Goal: Transaction & Acquisition: Purchase product/service

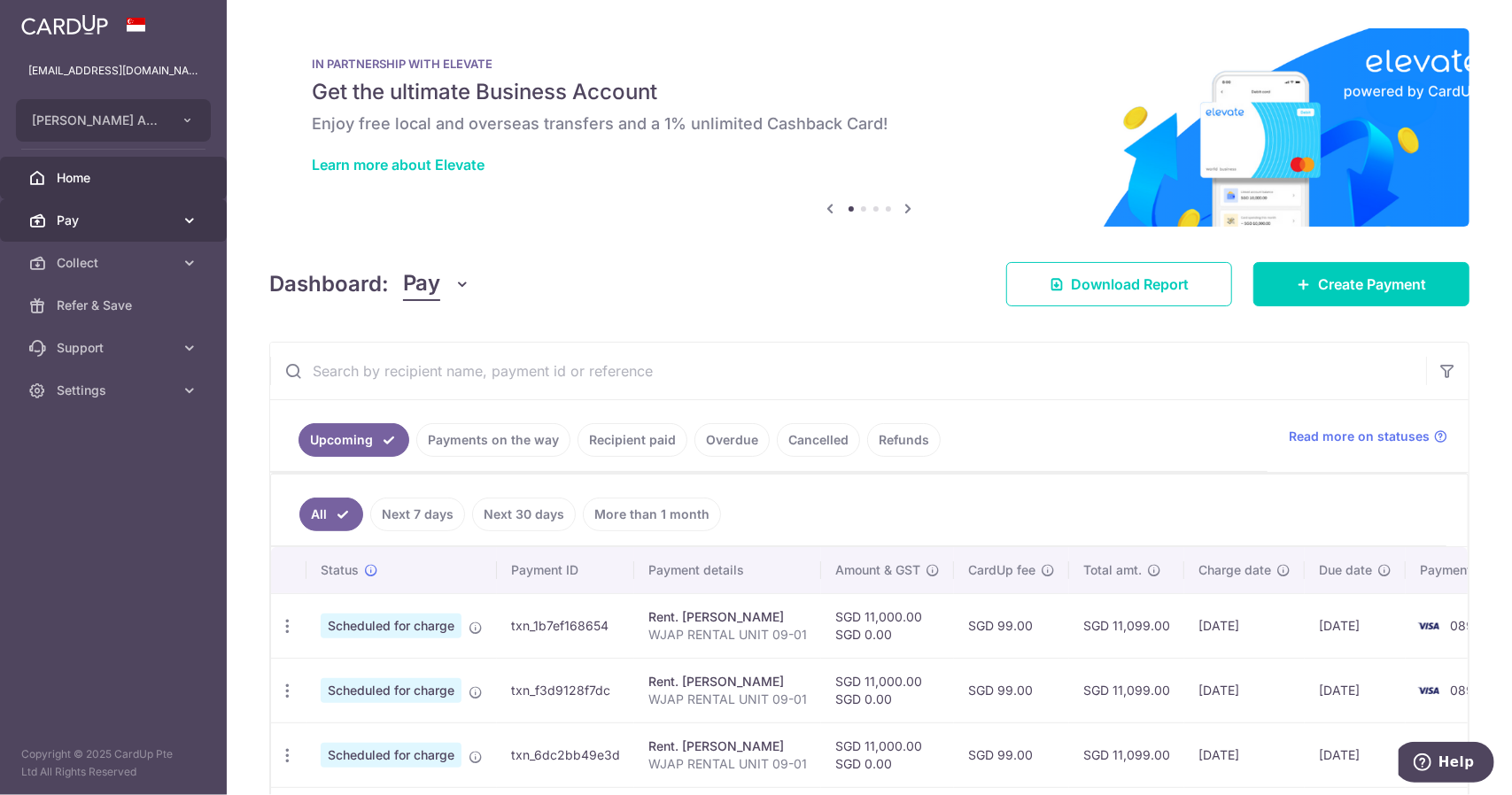
click at [151, 204] on link "Pay" at bounding box center [113, 220] width 227 height 43
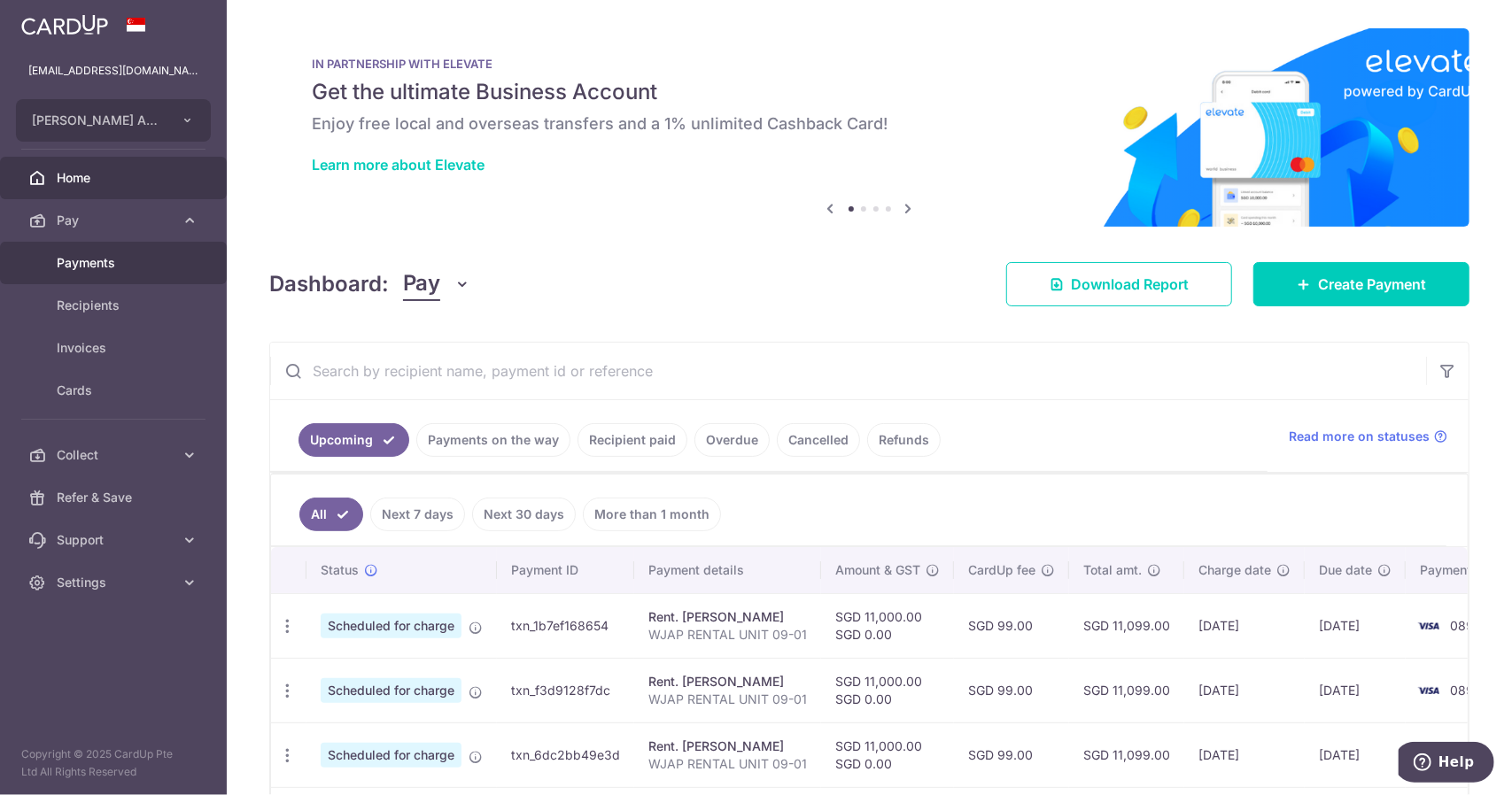
click at [142, 263] on span "Payments" at bounding box center [115, 262] width 117 height 18
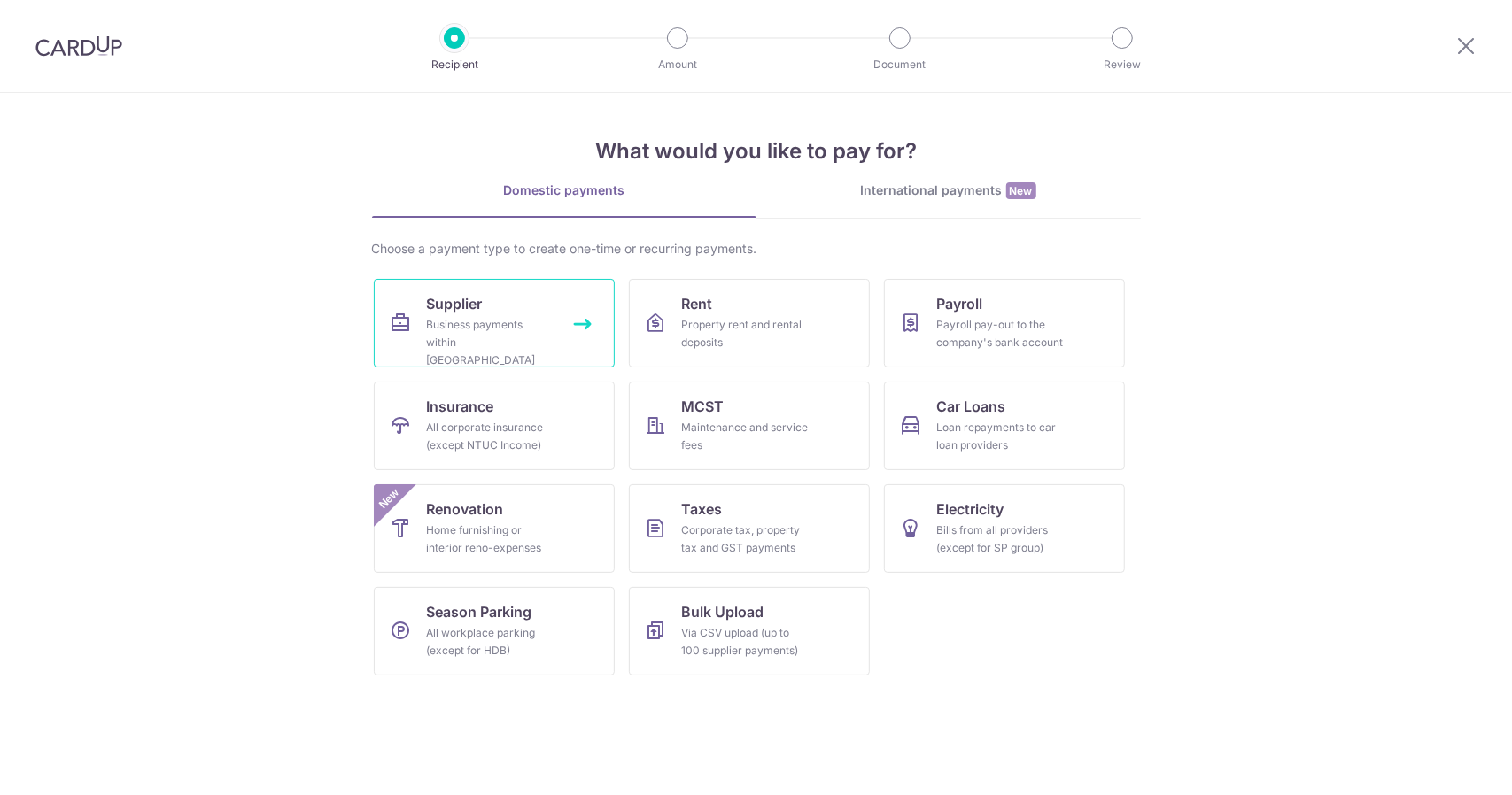
click at [497, 328] on div "Business payments within Singapore" at bounding box center [490, 342] width 127 height 53
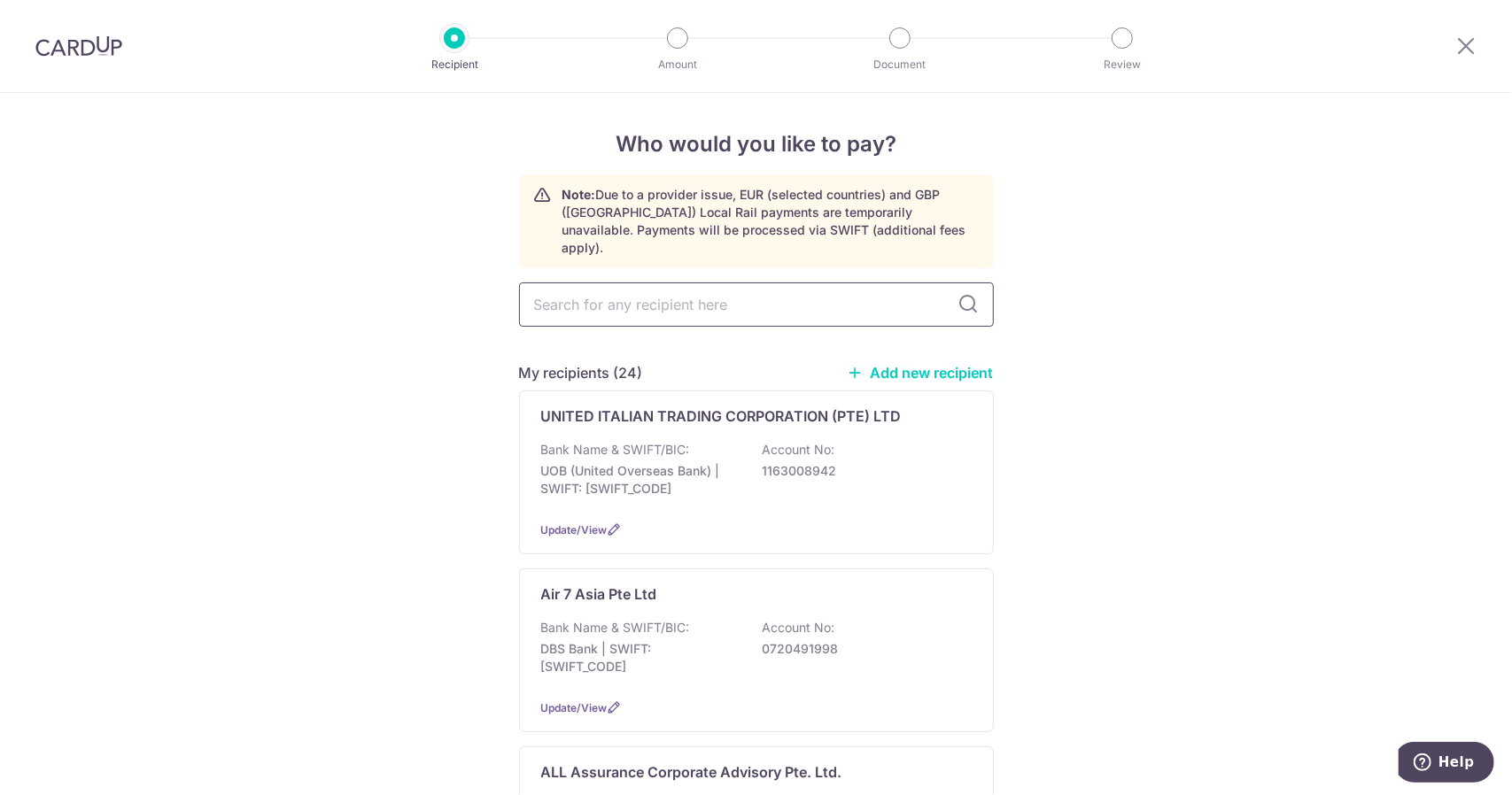
click at [638, 296] on input "text" at bounding box center [756, 305] width 475 height 45
click at [701, 762] on p "ALL Assurance Corporate Advisory Pte. Ltd." at bounding box center [692, 772] width 301 height 21
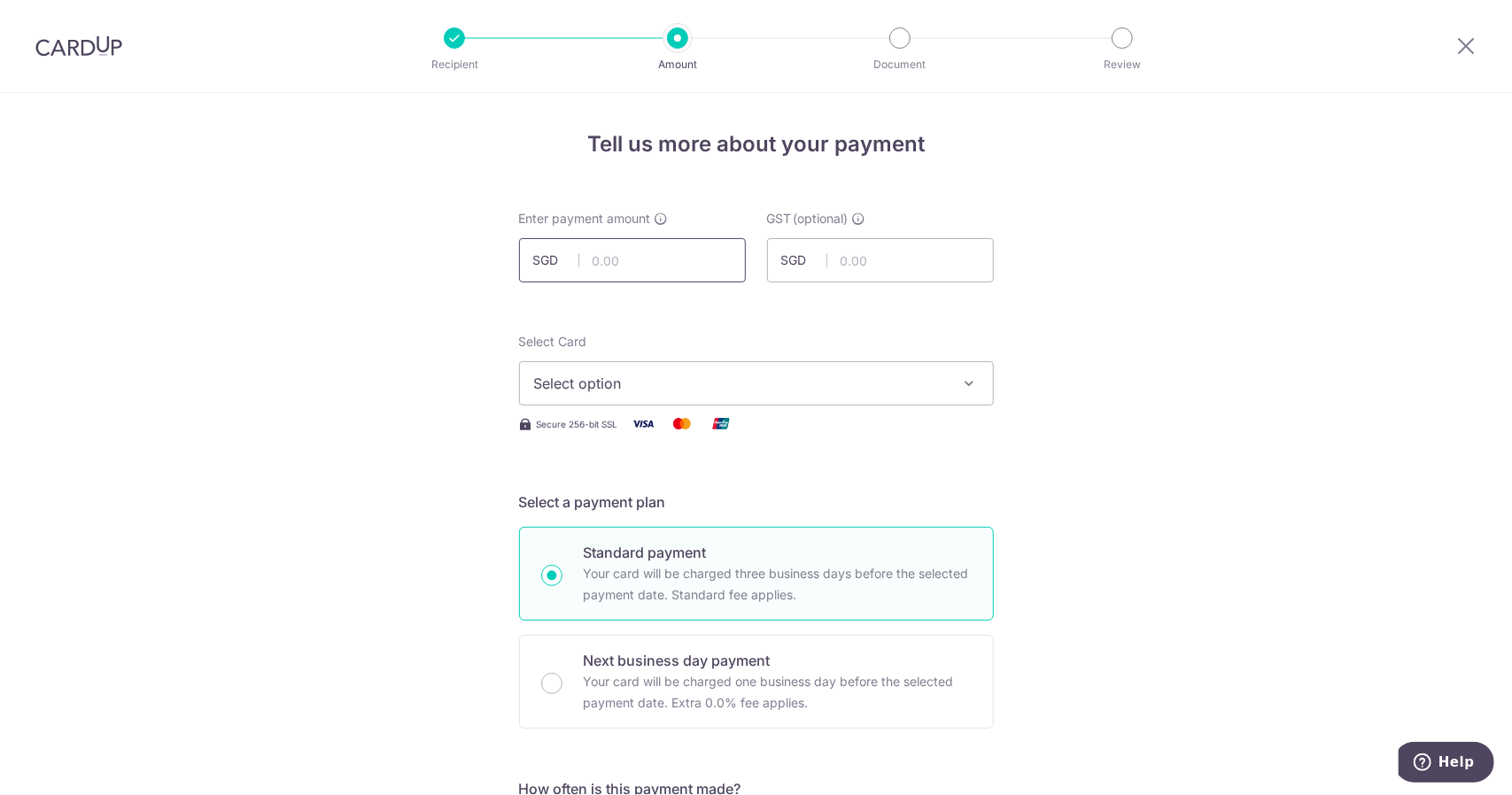
click at [696, 256] on input "text" at bounding box center [632, 260] width 227 height 45
type input "4,900.00"
click at [967, 386] on icon "button" at bounding box center [970, 383] width 18 height 18
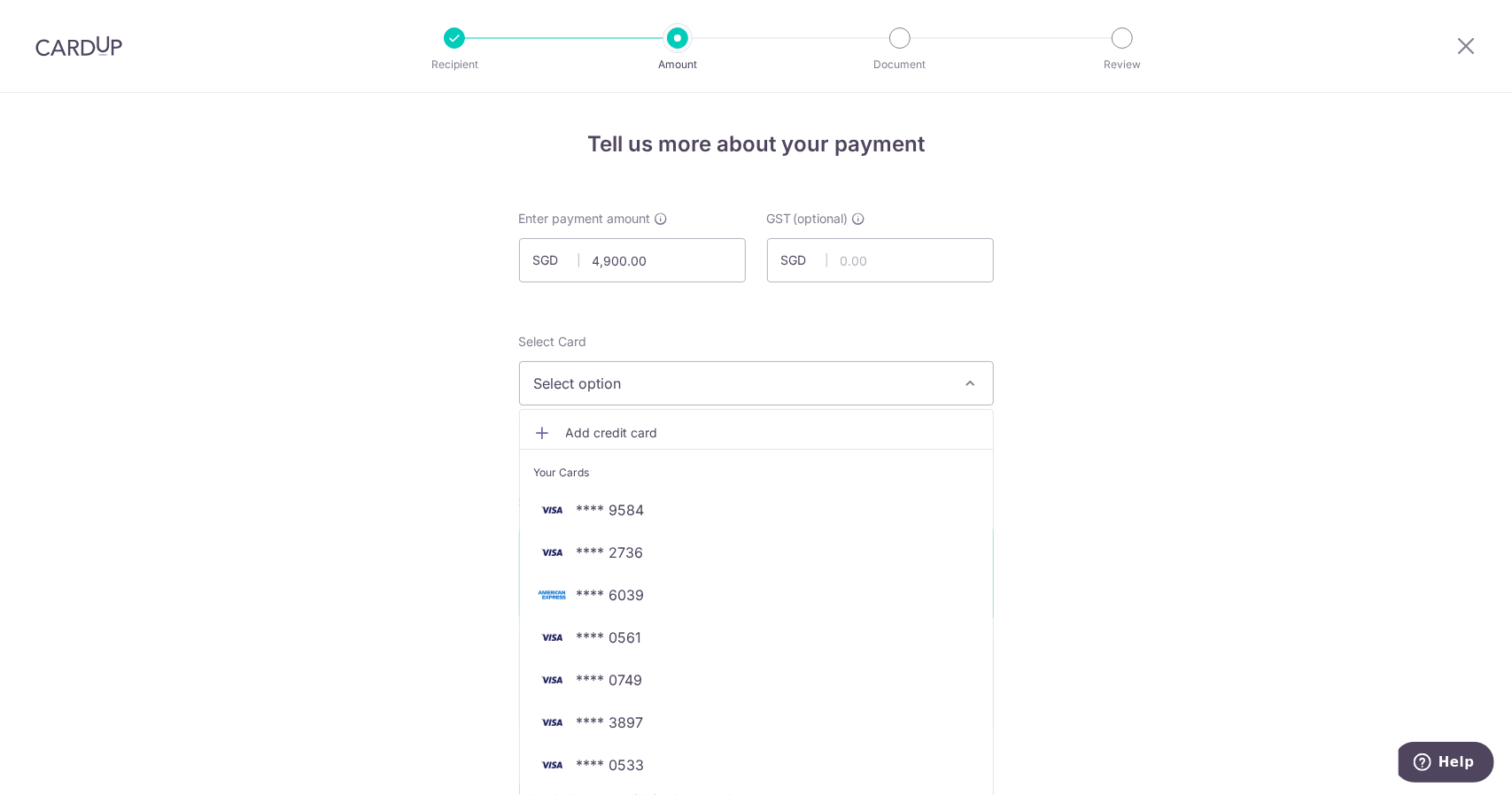
scroll to position [443, 0]
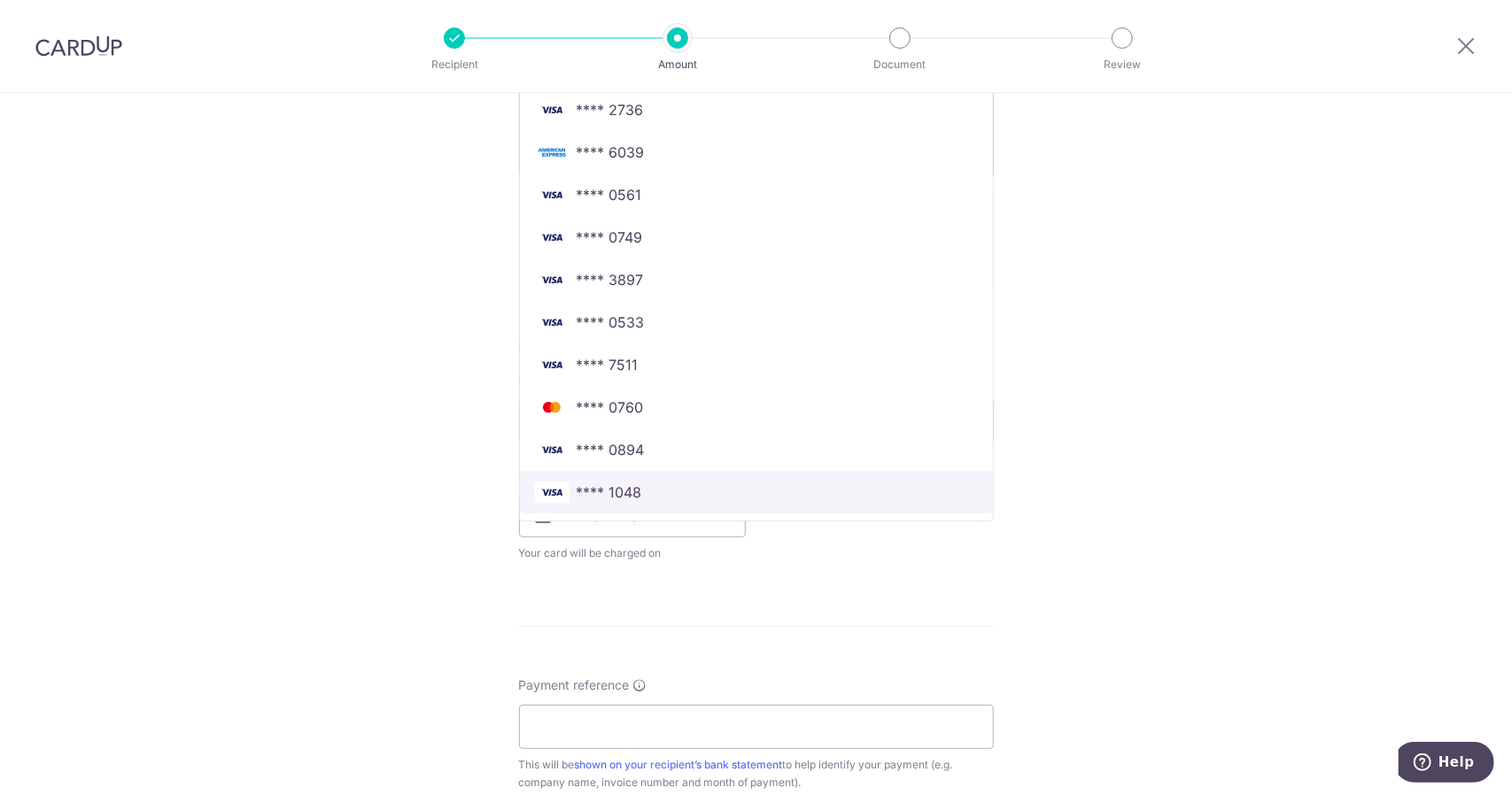
click at [683, 484] on span "**** 1048" at bounding box center [756, 492] width 444 height 21
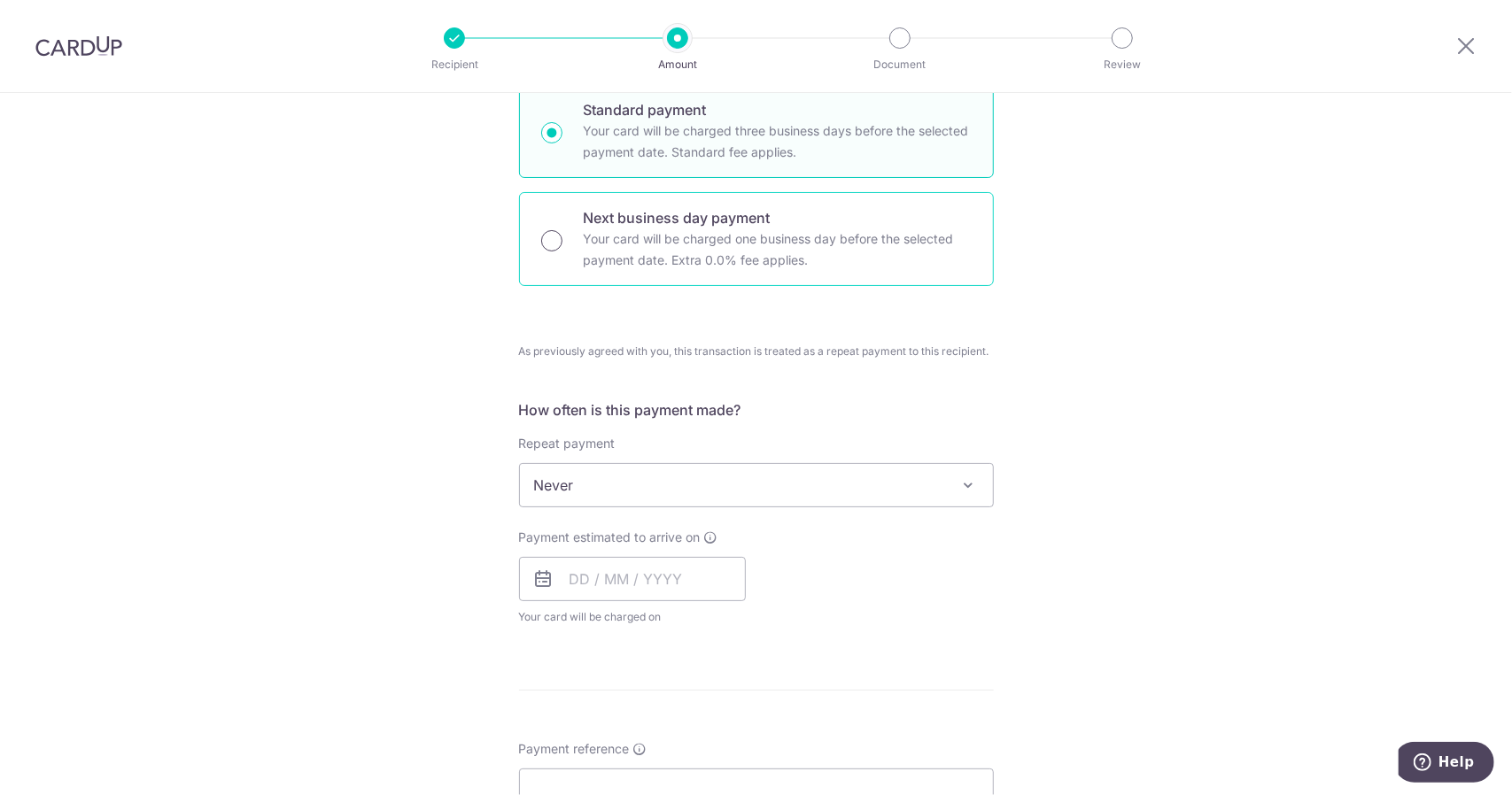
click at [546, 248] on input "Next business day payment Your card will be charged one business day before the…" at bounding box center [551, 241] width 21 height 21
radio input "true"
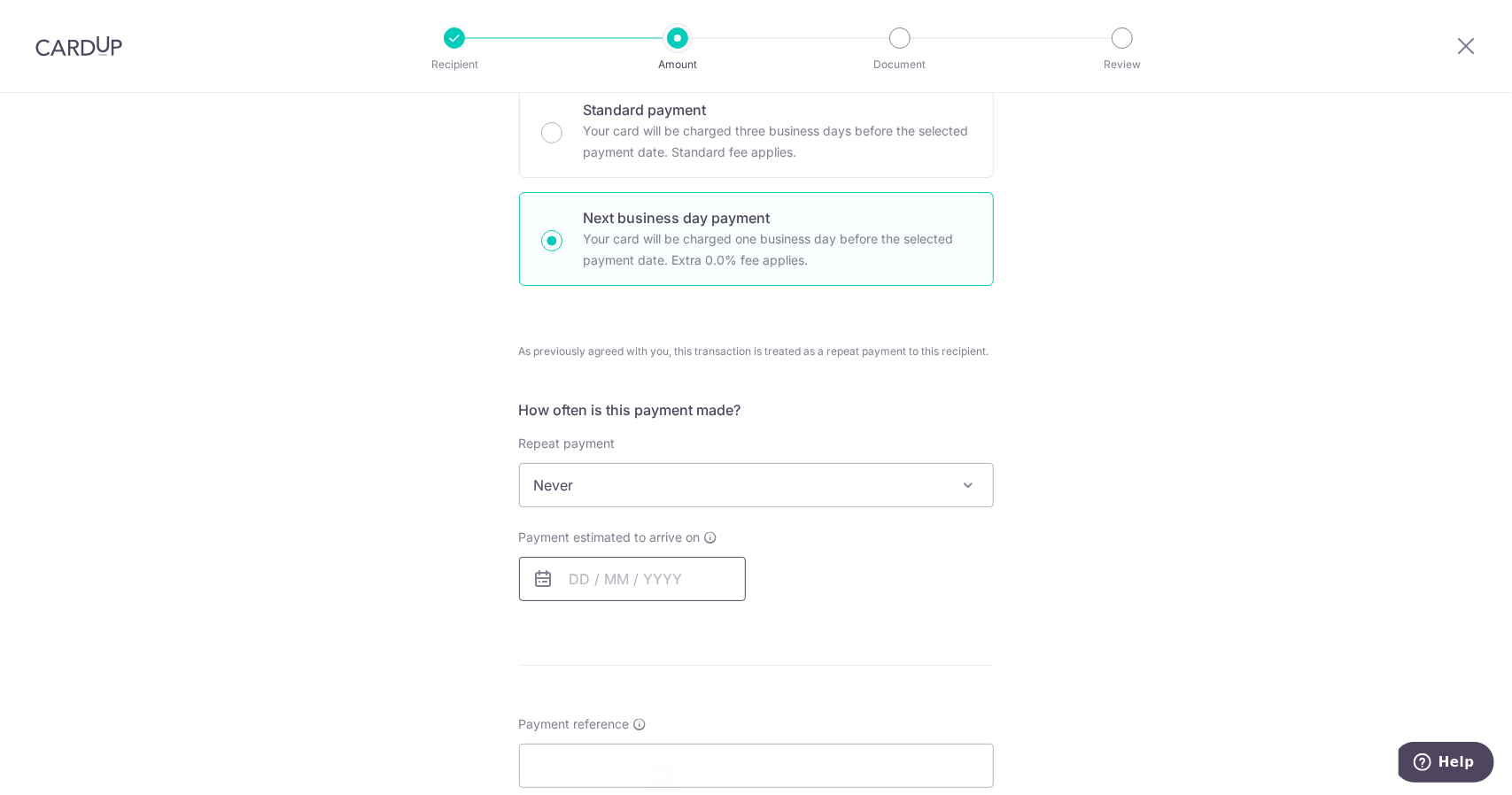
click at [617, 589] on input "text" at bounding box center [632, 579] width 227 height 45
paste input "INV-SG-25-"
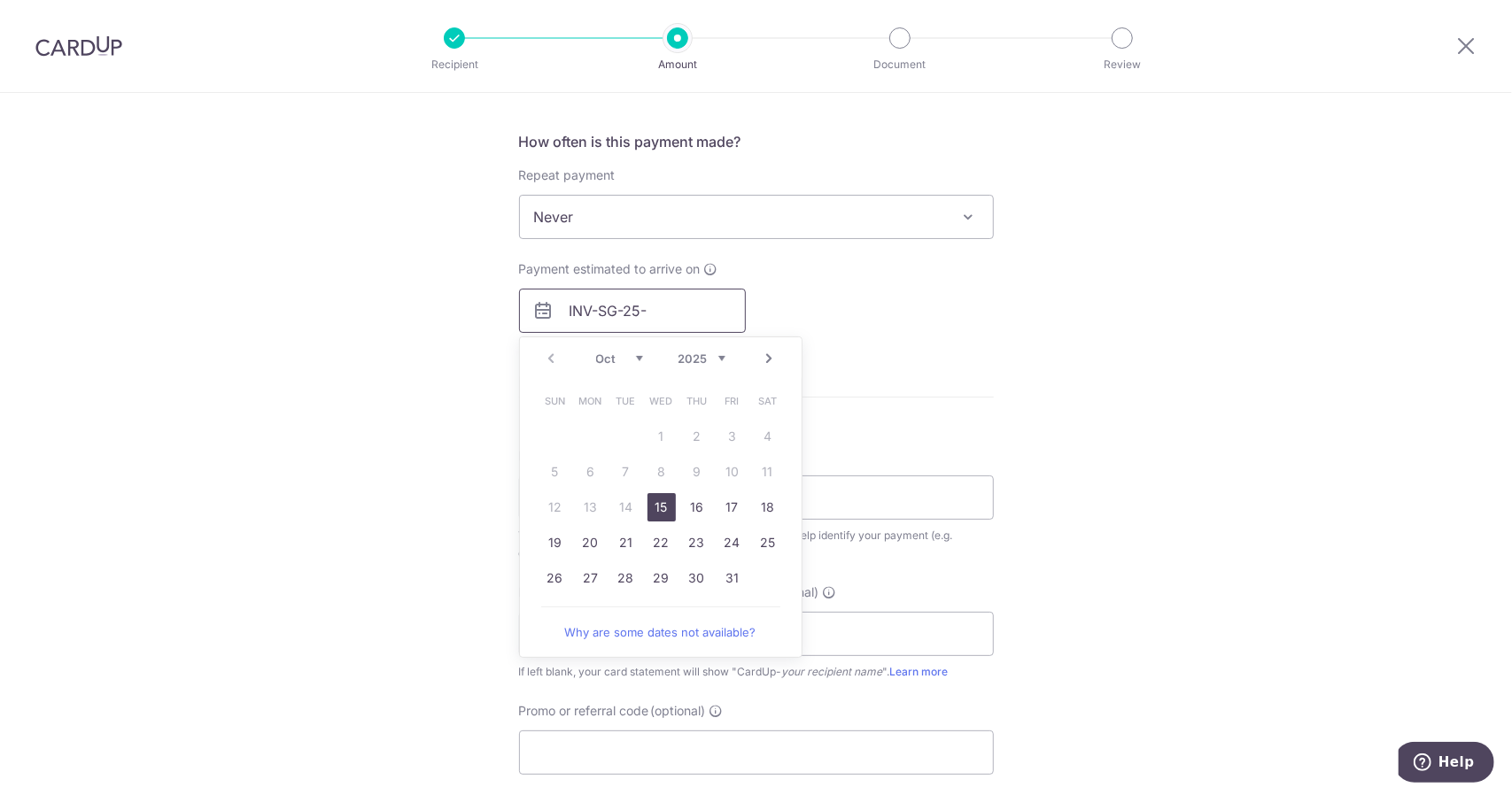
scroll to position [797, 0]
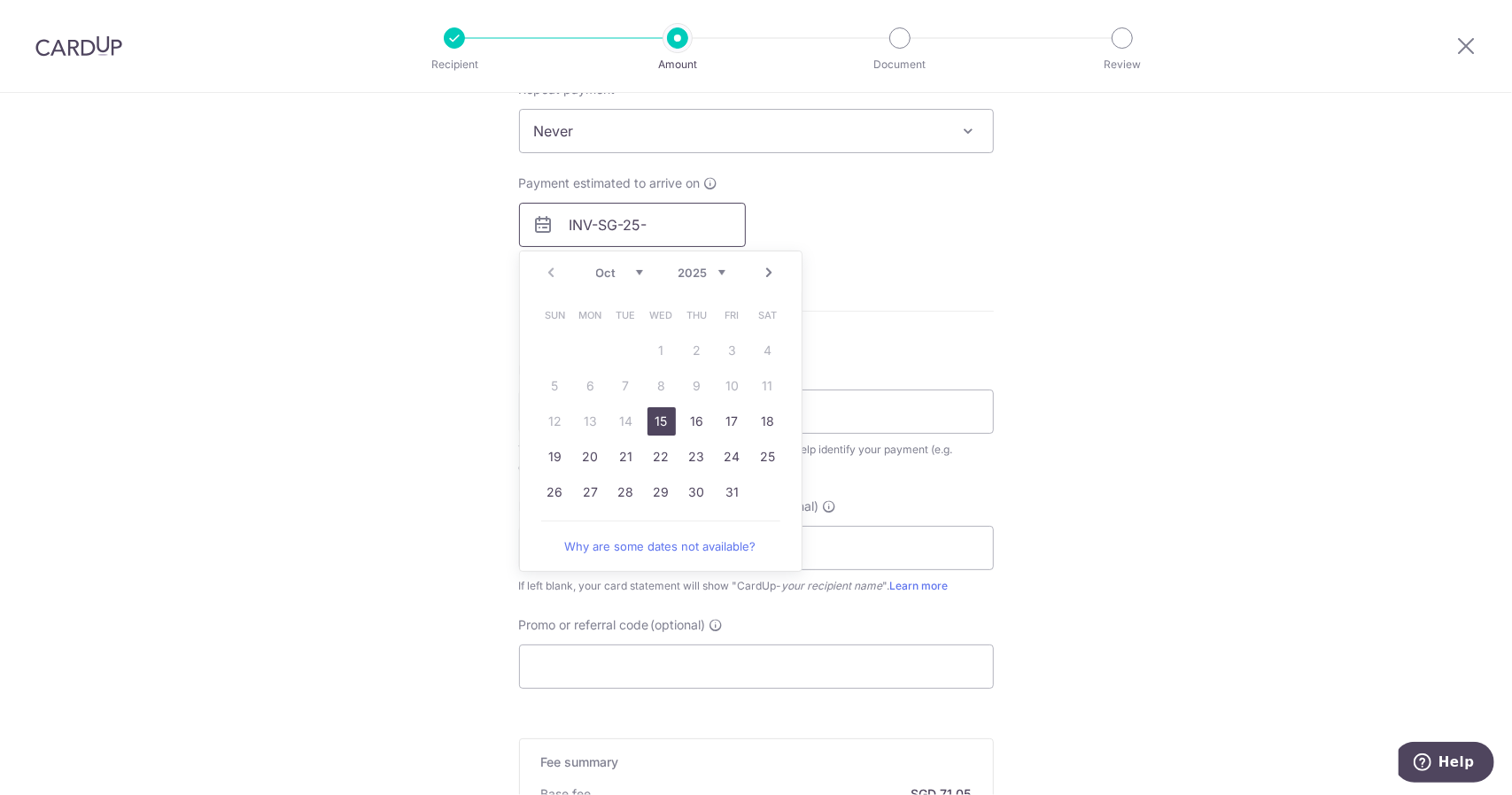
type input "INV-SG-25-"
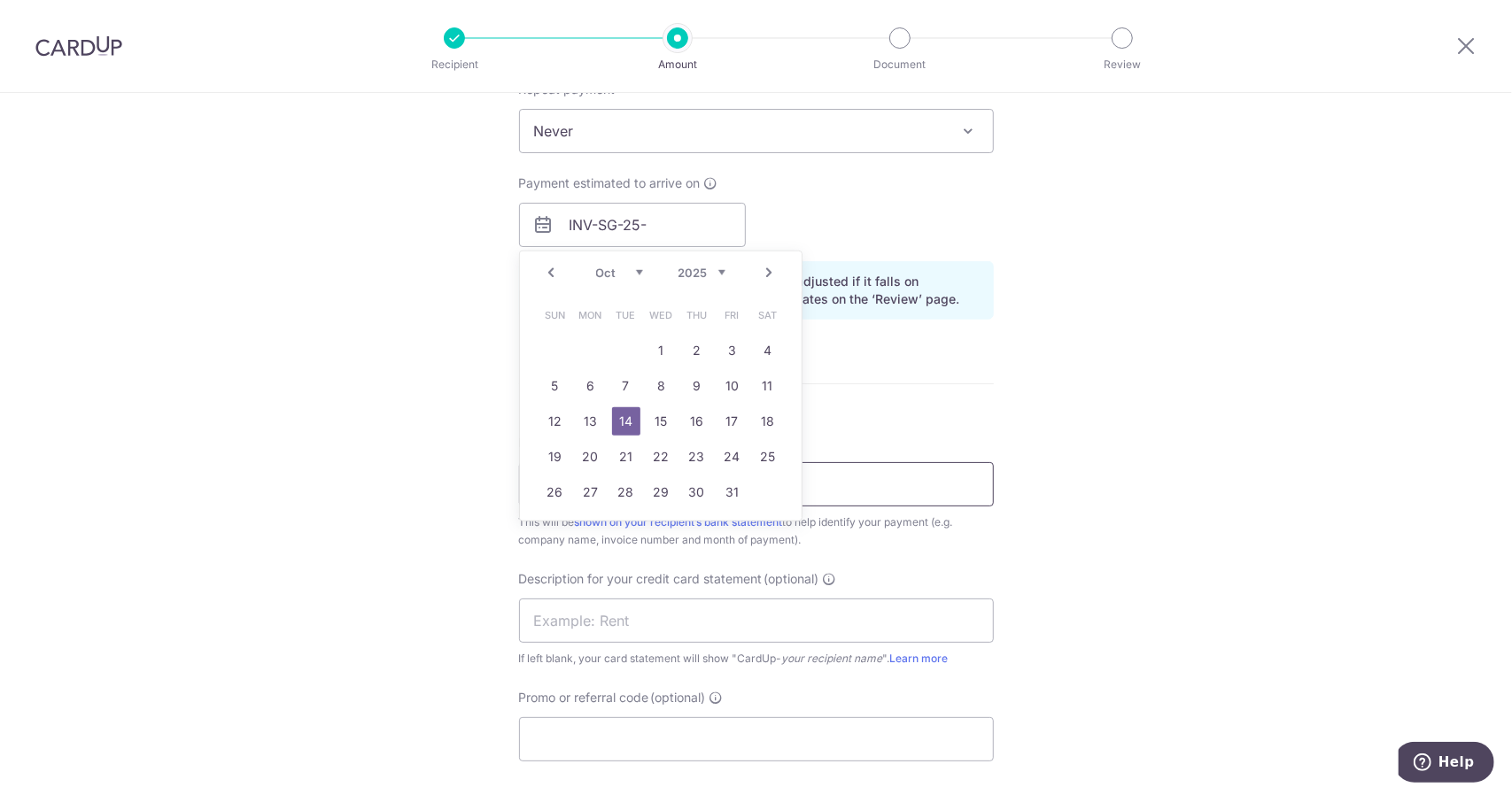
click at [850, 484] on input "Payment reference" at bounding box center [756, 484] width 475 height 45
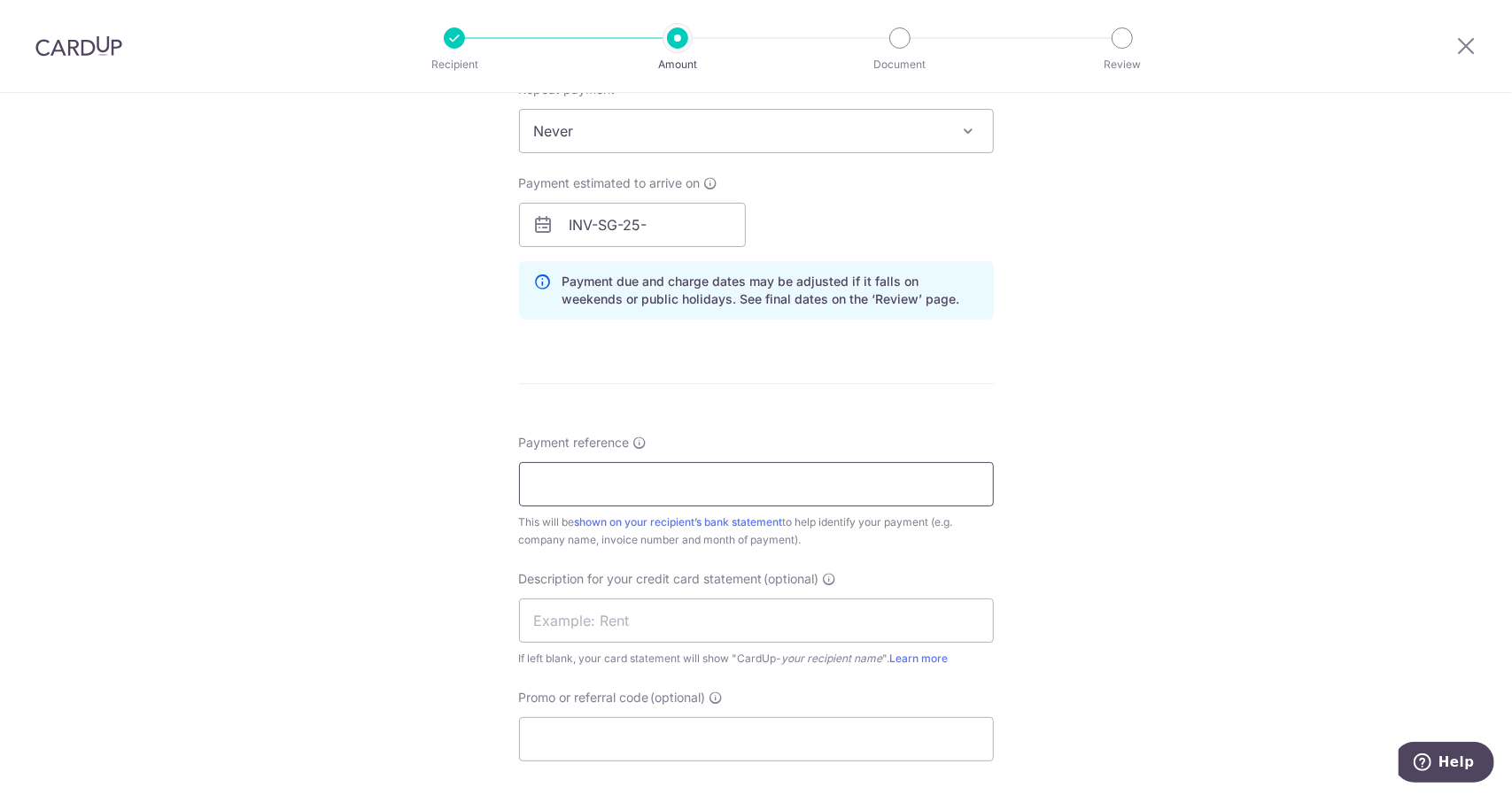
paste input "INV-SG-25-000662"
type input "INV-SG-25-000662"
click at [685, 229] on input "INV-SG-25-" at bounding box center [632, 225] width 227 height 45
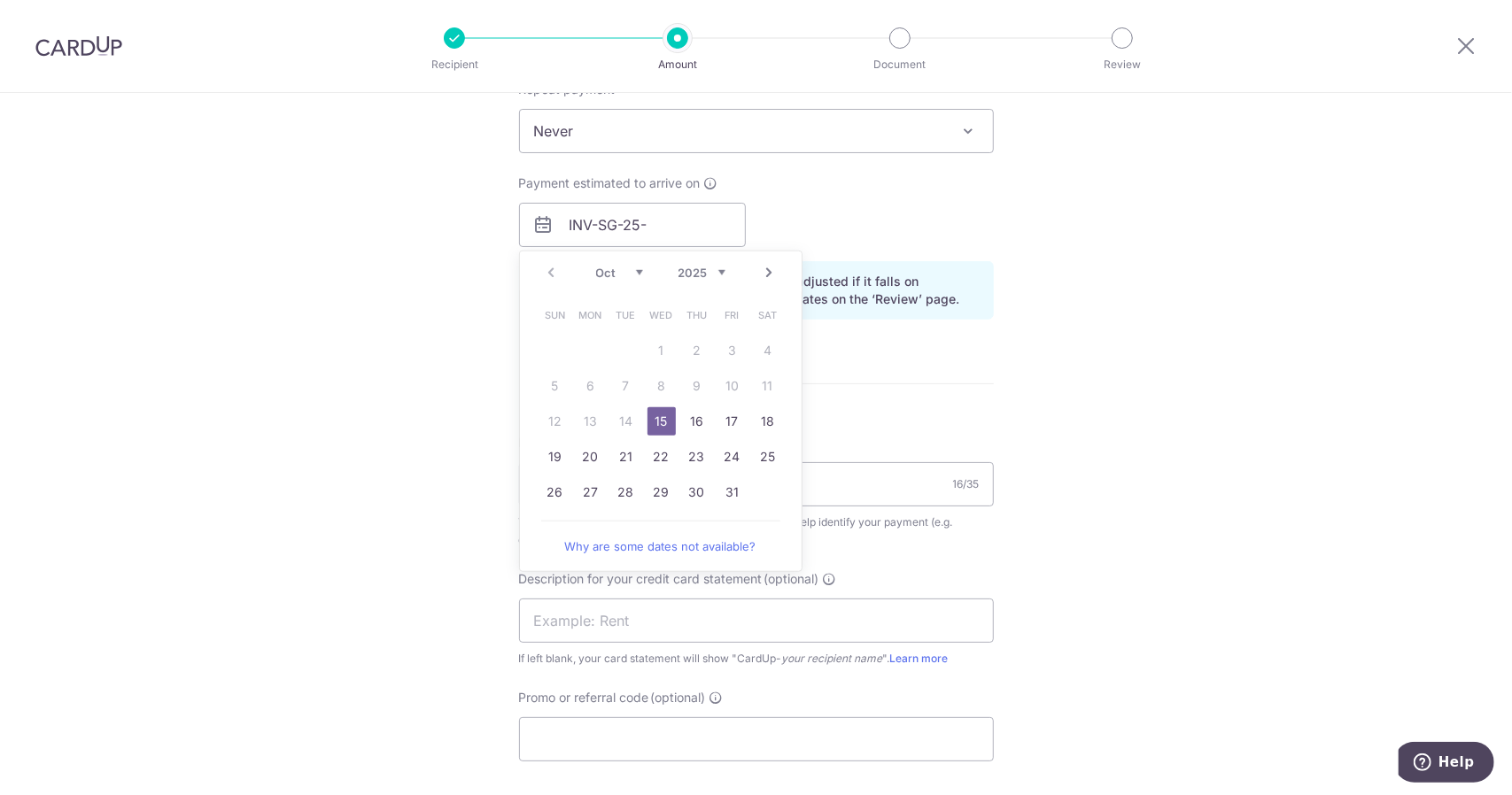
click at [652, 413] on link "15" at bounding box center [661, 421] width 28 height 28
type input "15/10/2025"
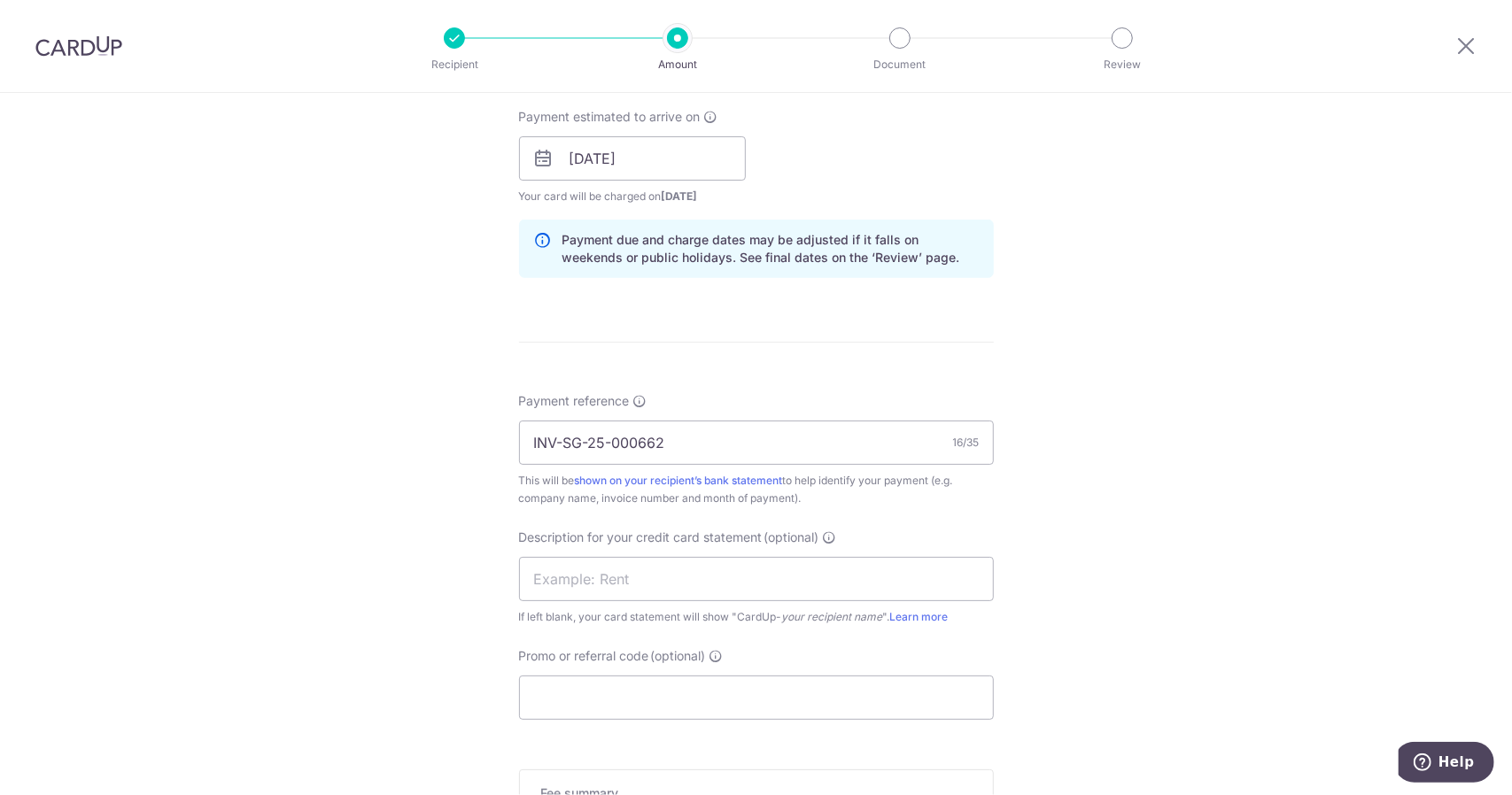
scroll to position [1151, 0]
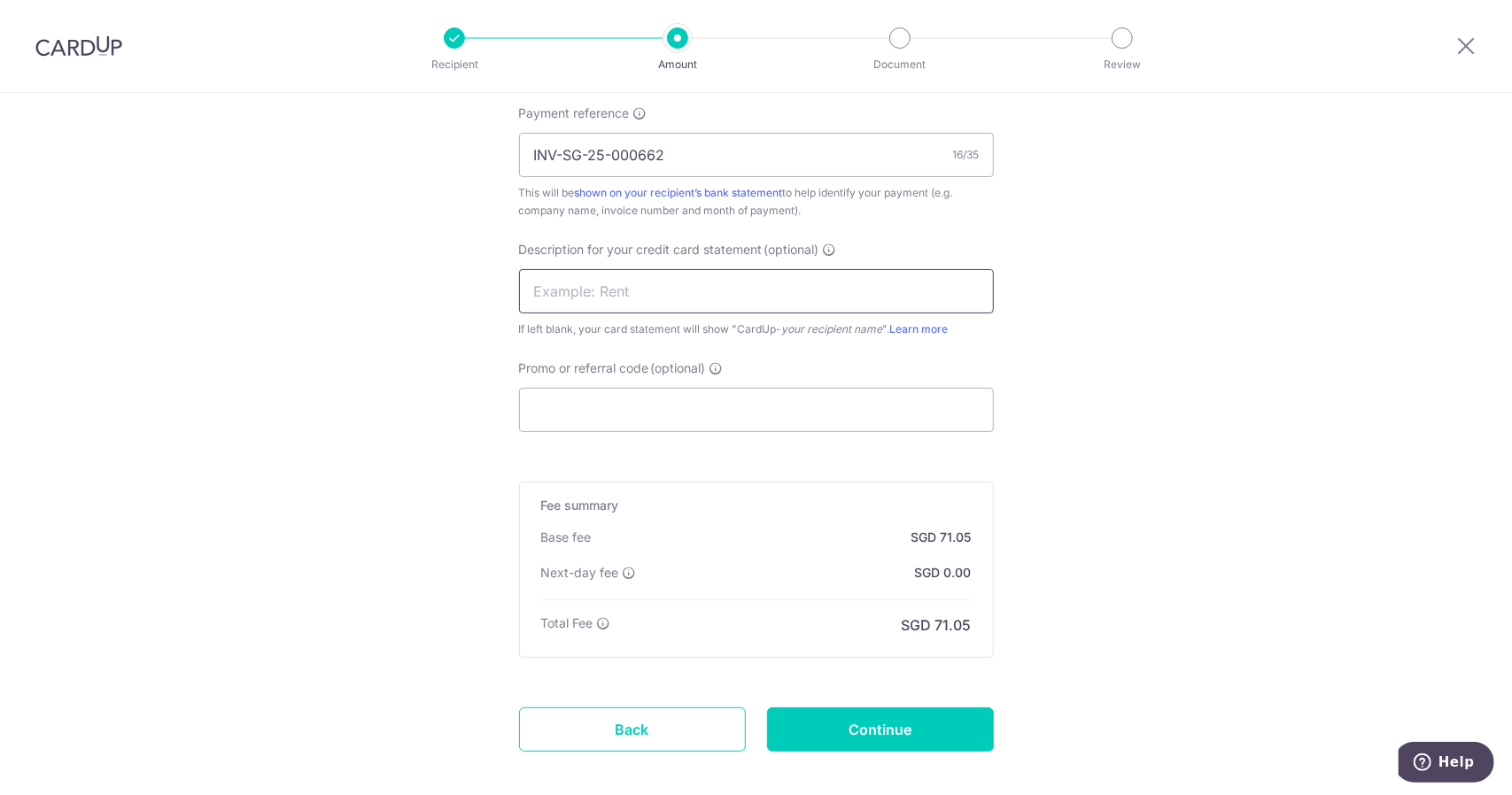
click at [736, 281] on input "text" at bounding box center [756, 292] width 475 height 45
drag, startPoint x: 572, startPoint y: 292, endPoint x: 900, endPoint y: 314, distance: 328.7
click at [900, 314] on div "Description for your credit card statement (optional) ALL ACCOUNT If left blank…" at bounding box center [756, 289] width 475 height 98
type input "ALL ASSURANCE A"
click at [885, 718] on input "Continue" at bounding box center [881, 730] width 227 height 45
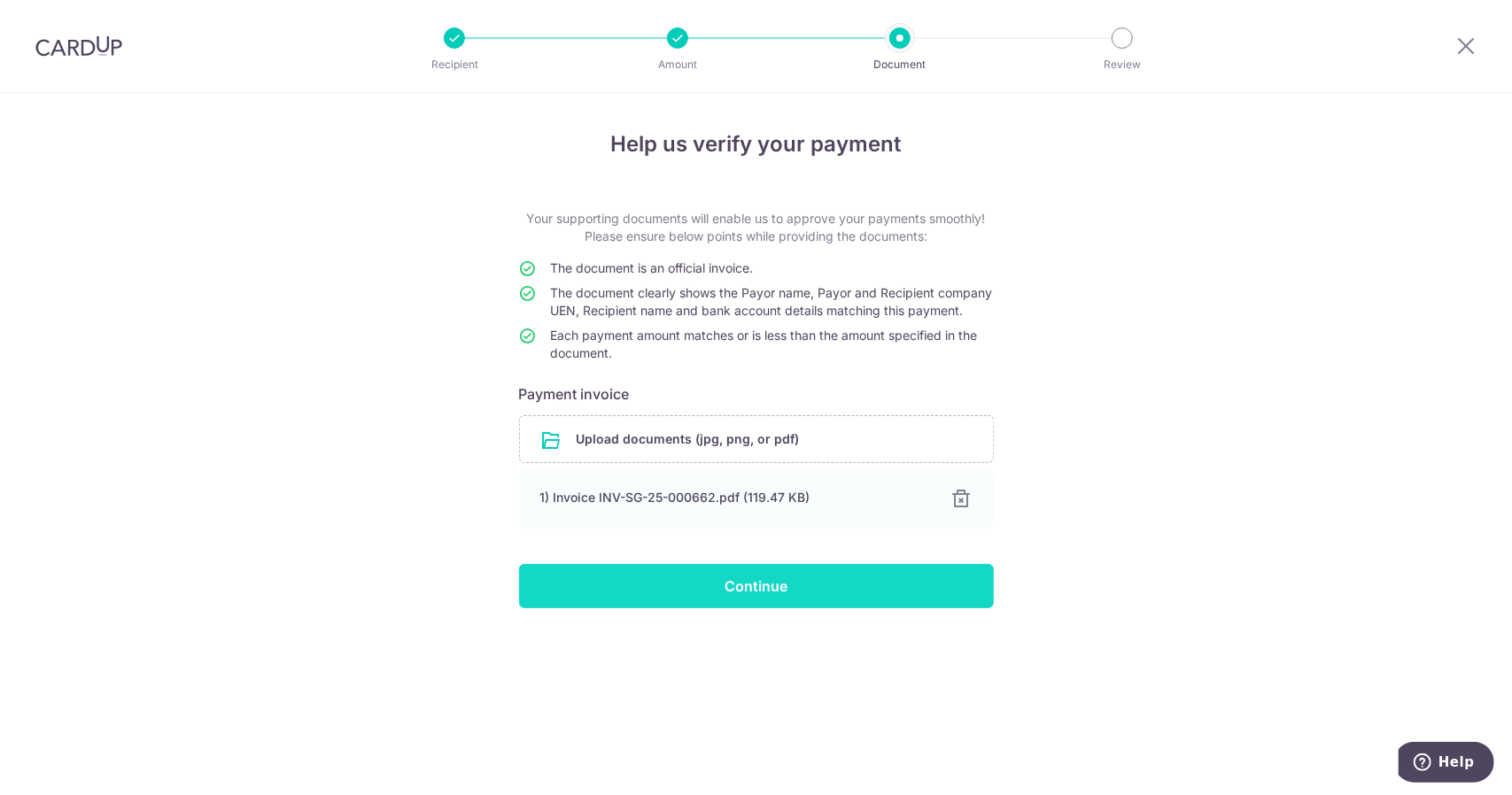
click at [770, 605] on input "Continue" at bounding box center [756, 587] width 475 height 45
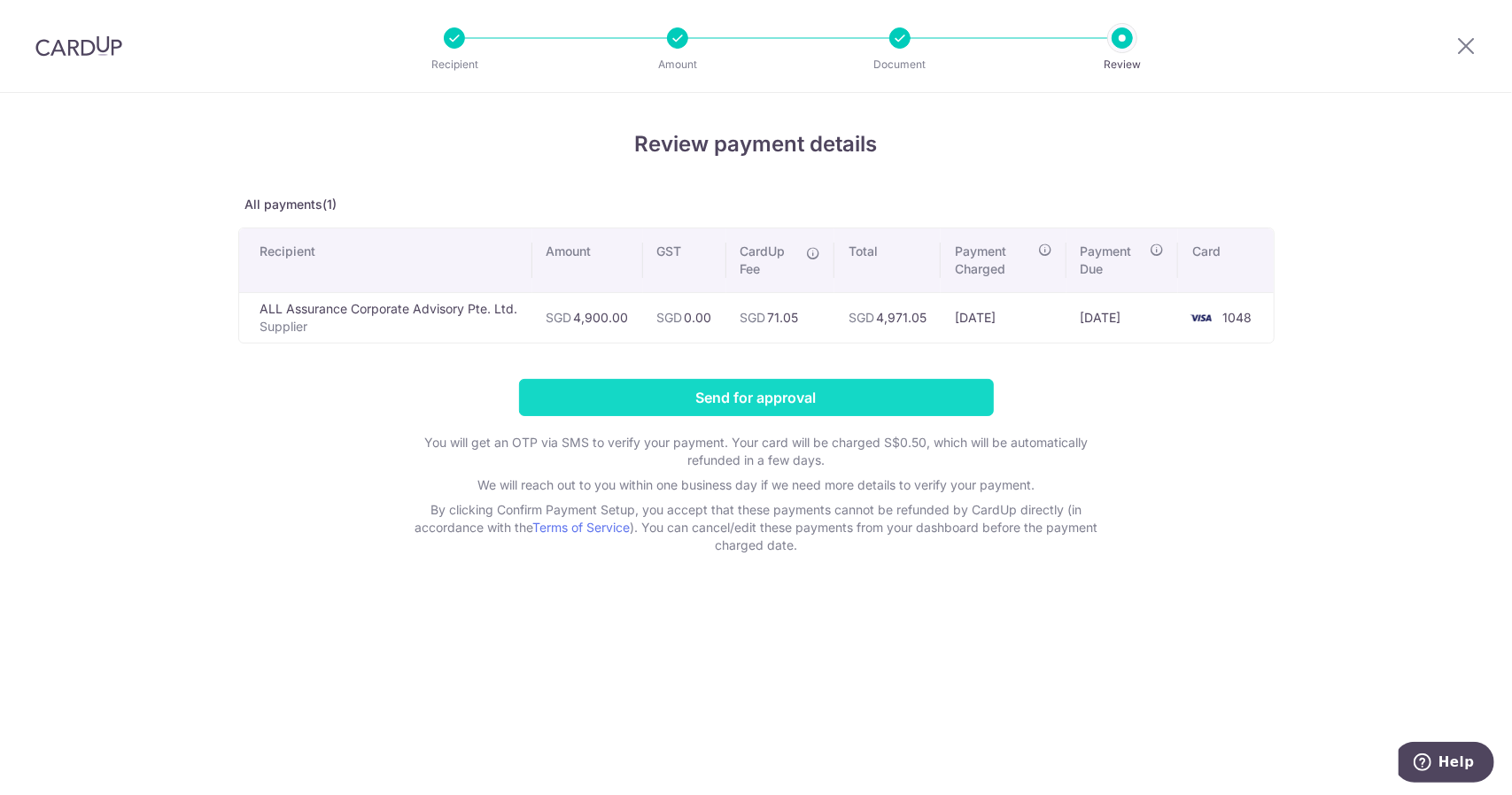
click at [683, 402] on input "Send for approval" at bounding box center [756, 398] width 475 height 37
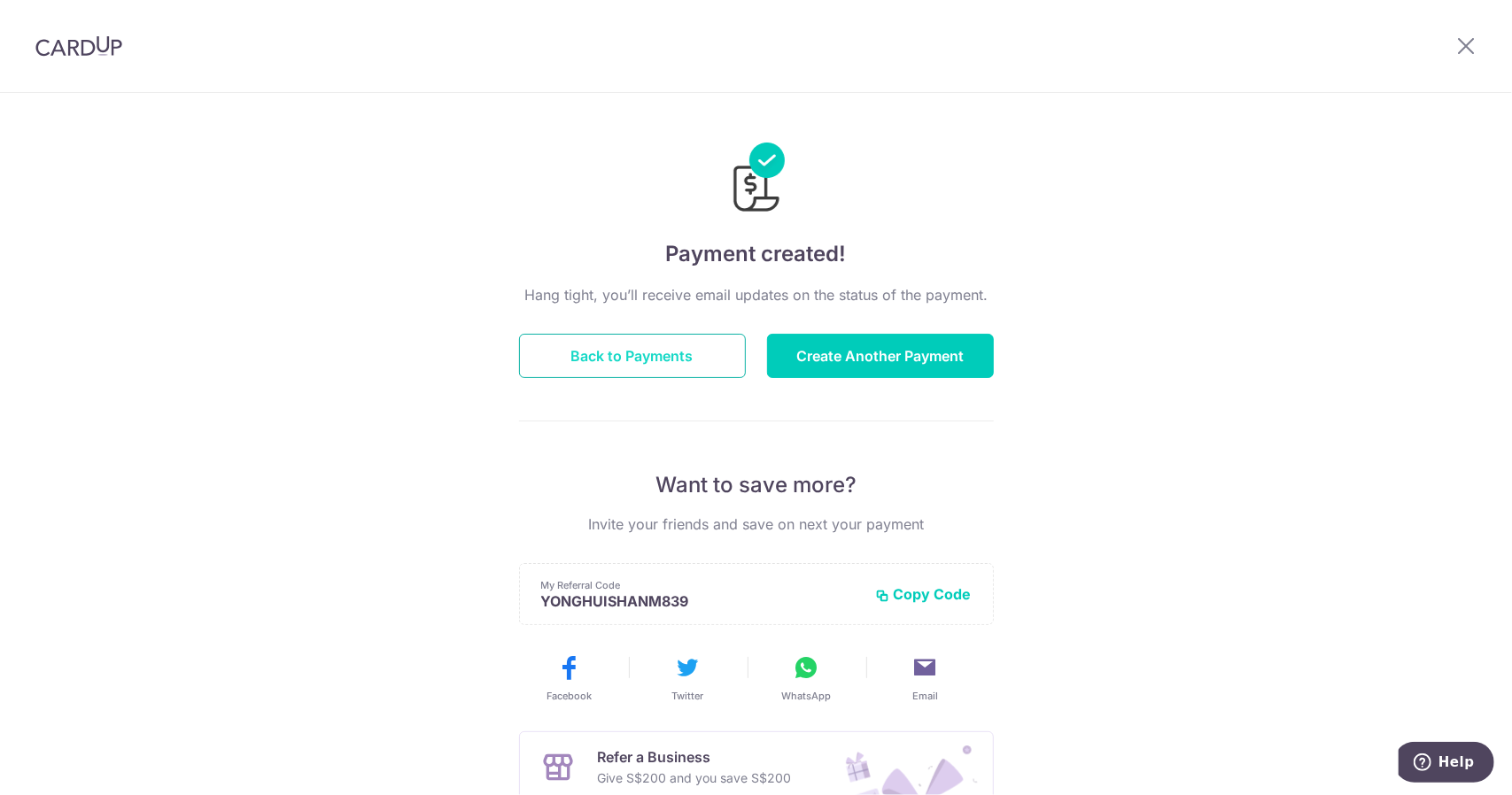
click at [663, 364] on button "Back to Payments" at bounding box center [632, 356] width 227 height 45
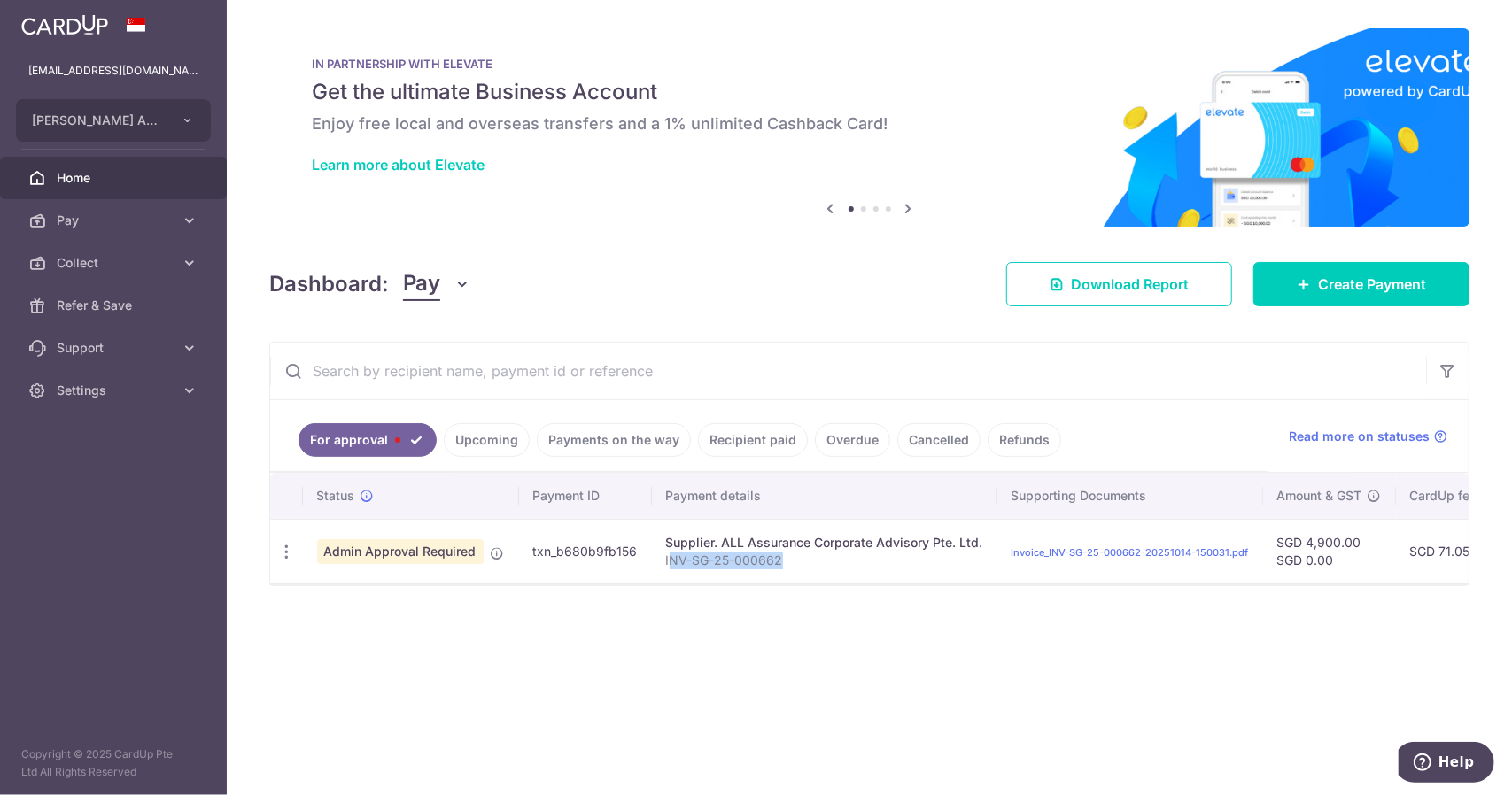
drag, startPoint x: 773, startPoint y: 561, endPoint x: 663, endPoint y: 561, distance: 110.0
click at [666, 561] on p "INV-SG-25-000662" at bounding box center [824, 560] width 317 height 18
drag, startPoint x: 656, startPoint y: 558, endPoint x: 783, endPoint y: 558, distance: 127.0
click at [783, 558] on td "Supplier. ALL Assurance Corporate Advisory Pte. Ltd. INV-SG-25-000662" at bounding box center [825, 551] width 346 height 65
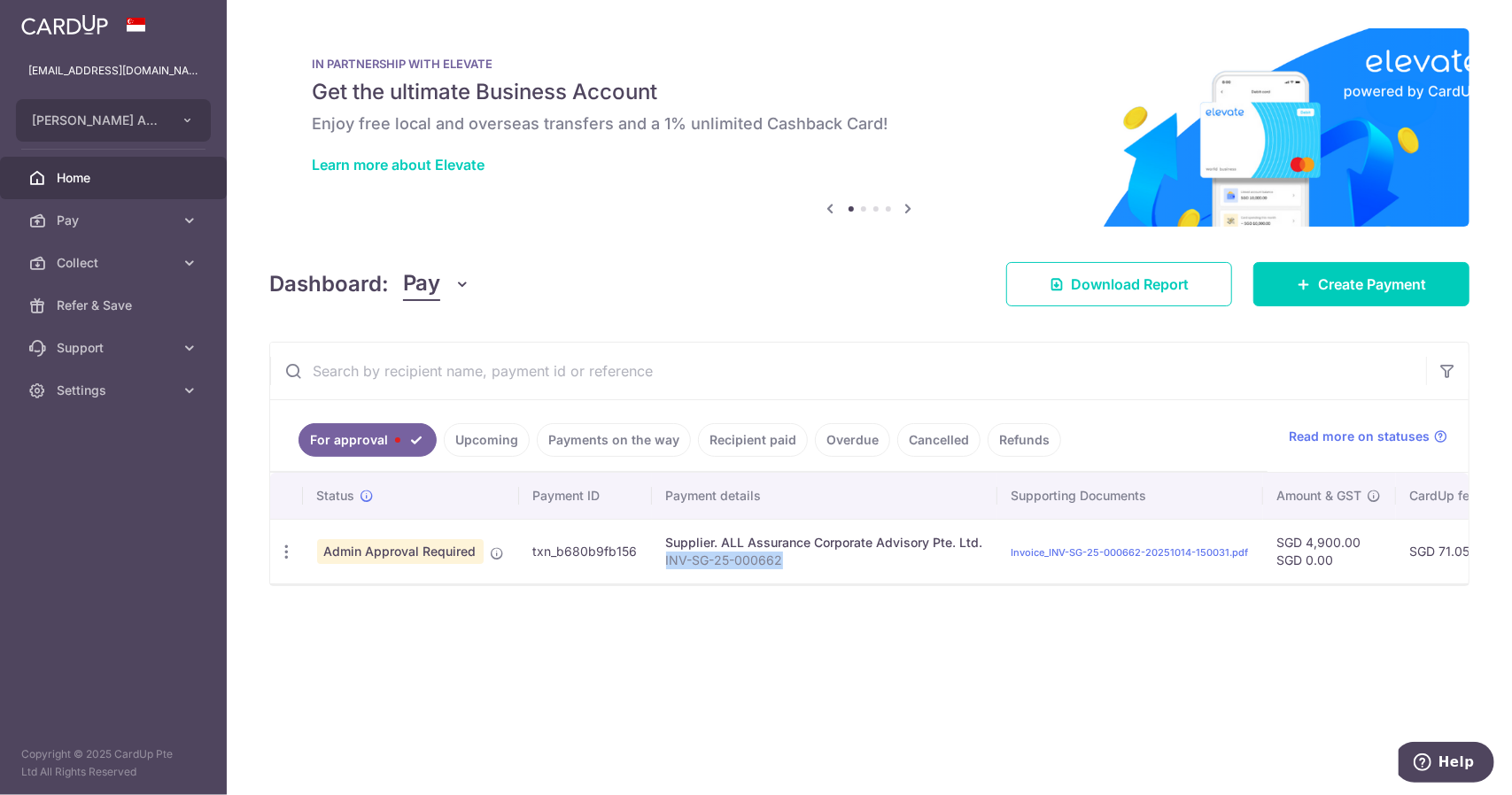
copy p "INV-SG-25-000662"
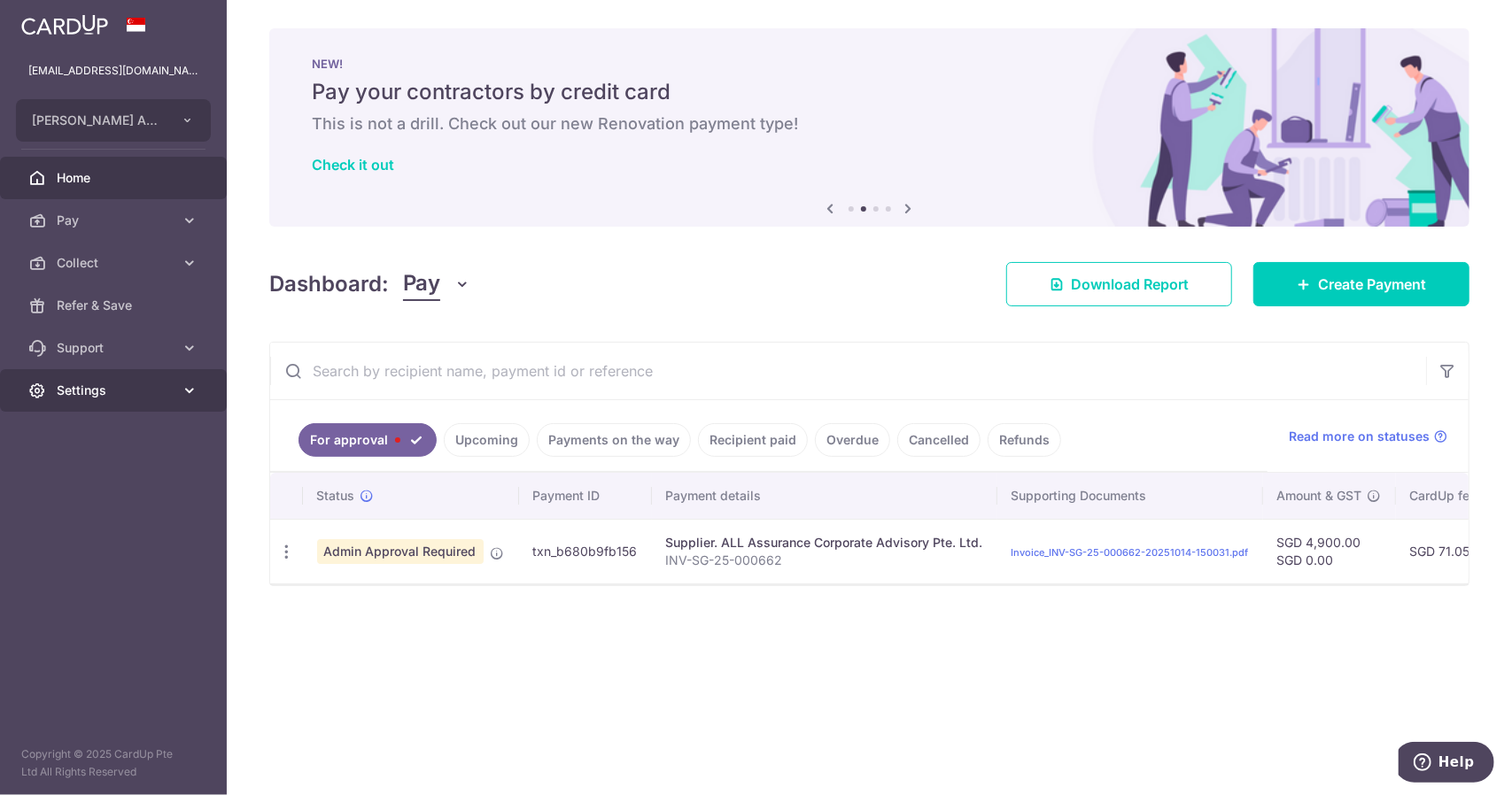
click at [42, 401] on link "Settings" at bounding box center [113, 391] width 227 height 43
click at [57, 469] on span "Logout" at bounding box center [115, 475] width 117 height 18
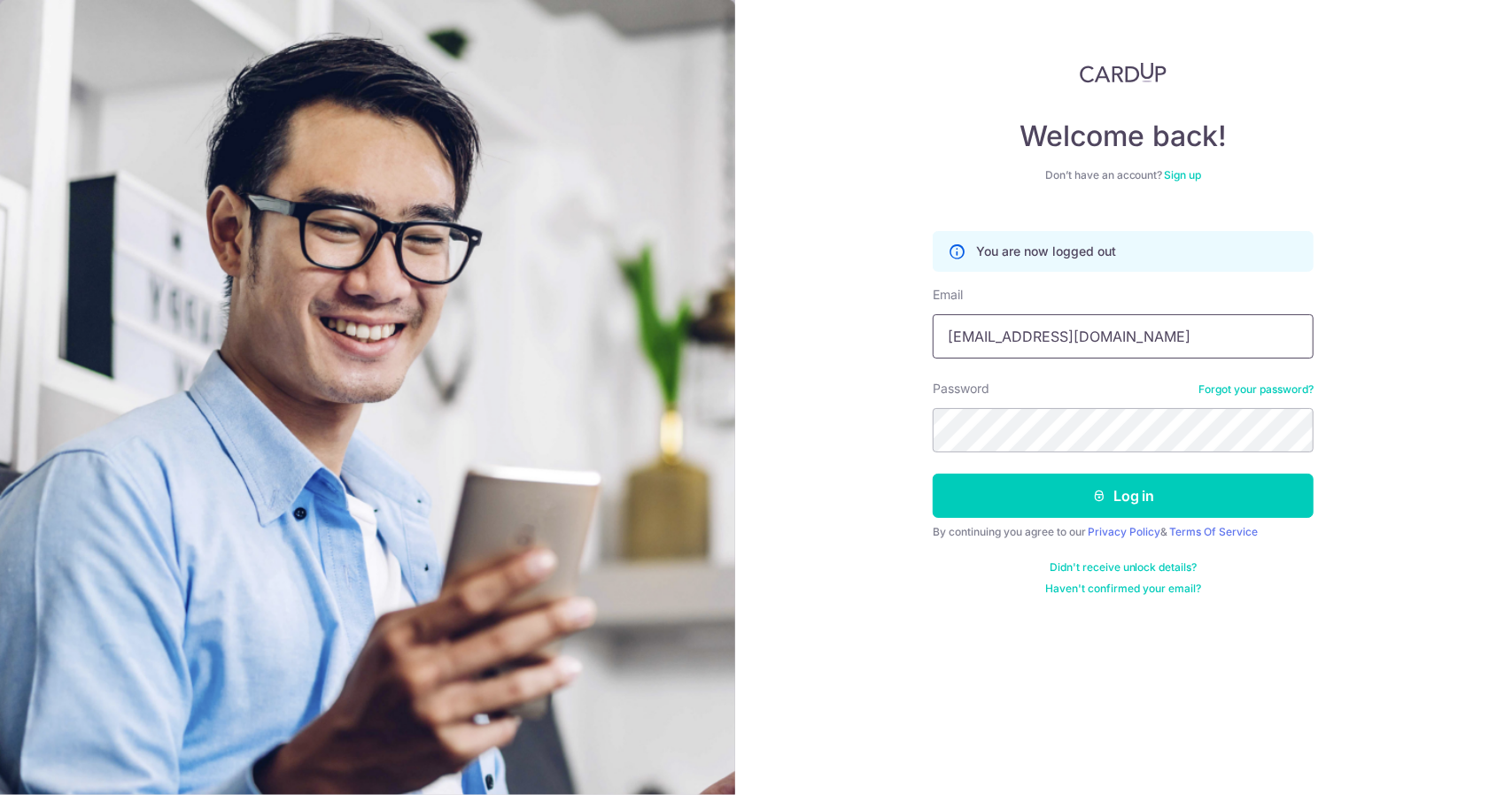
click at [1138, 332] on input "[EMAIL_ADDRESS][DOMAIN_NAME]" at bounding box center [1123, 337] width 381 height 45
type input "[EMAIL_ADDRESS][DOMAIN_NAME]"
click at [1102, 503] on button "Log in" at bounding box center [1123, 497] width 381 height 45
